Goal: Find specific page/section: Find specific page/section

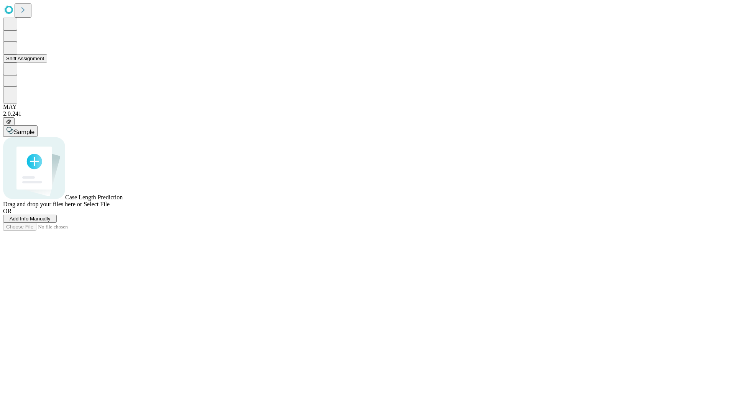
click at [47, 62] on button "Shift Assignment" at bounding box center [25, 58] width 44 height 8
